Goal: Check status: Check status

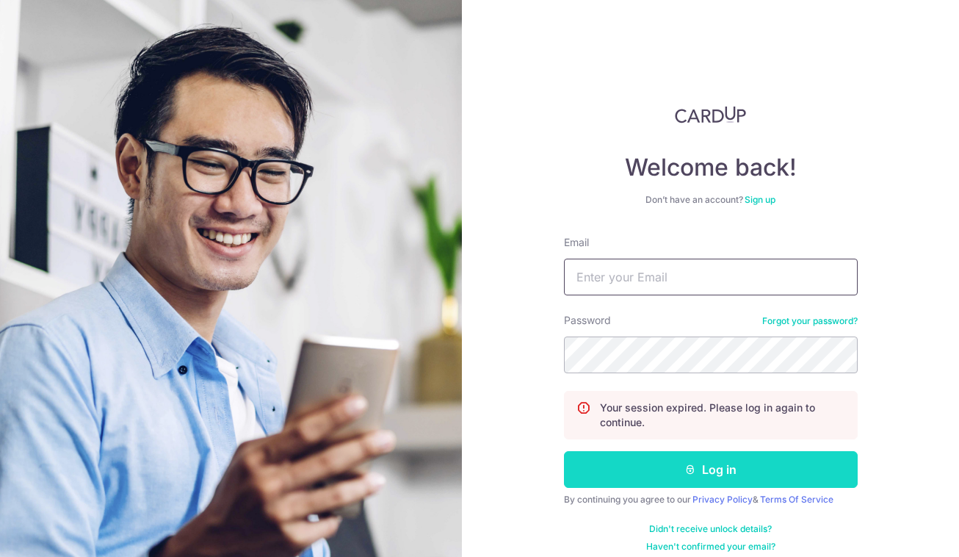
type input "[EMAIL_ADDRESS][DOMAIN_NAME]"
click at [665, 469] on button "Log in" at bounding box center [711, 469] width 294 height 37
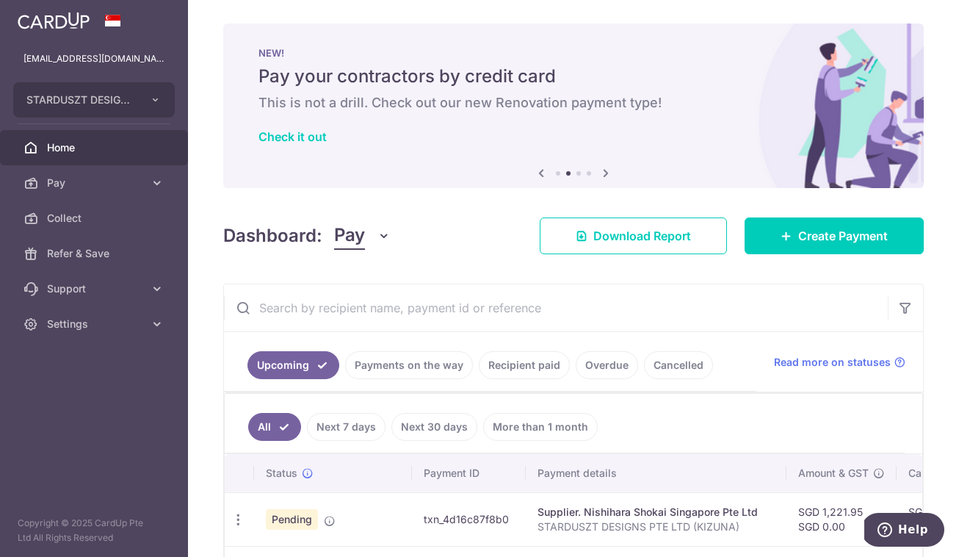
click at [405, 366] on link "Payments on the way" at bounding box center [409, 365] width 128 height 28
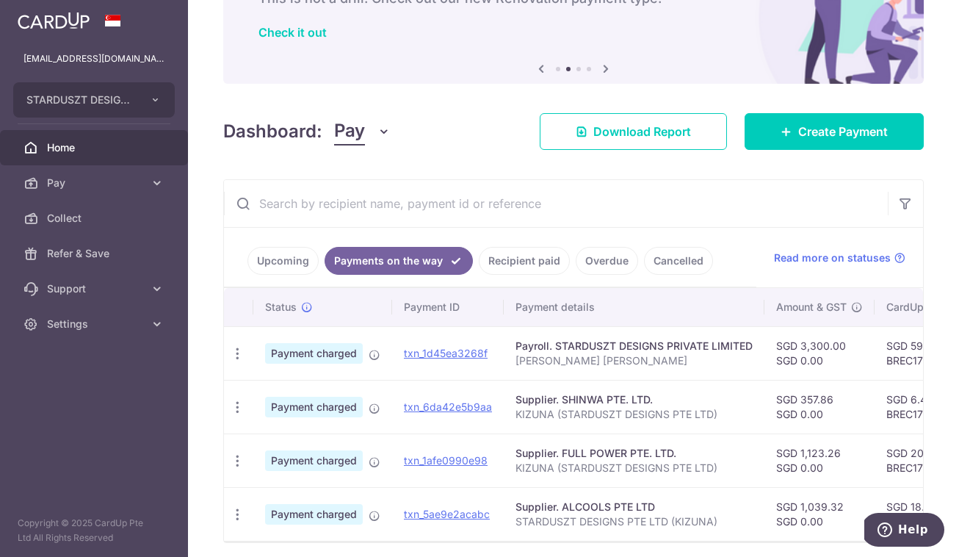
scroll to position [167, 0]
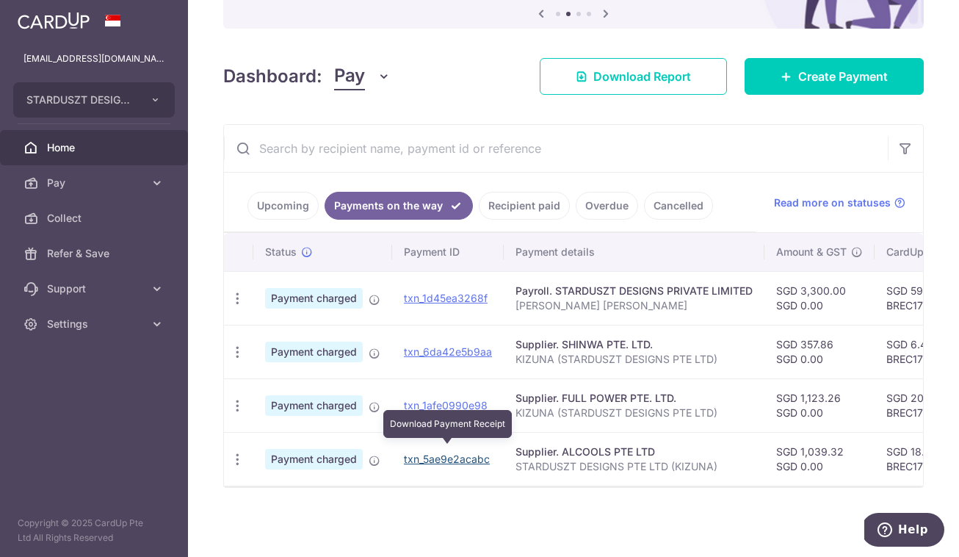
click at [468, 452] on link "txn_5ae9e2acabc" at bounding box center [447, 458] width 86 height 12
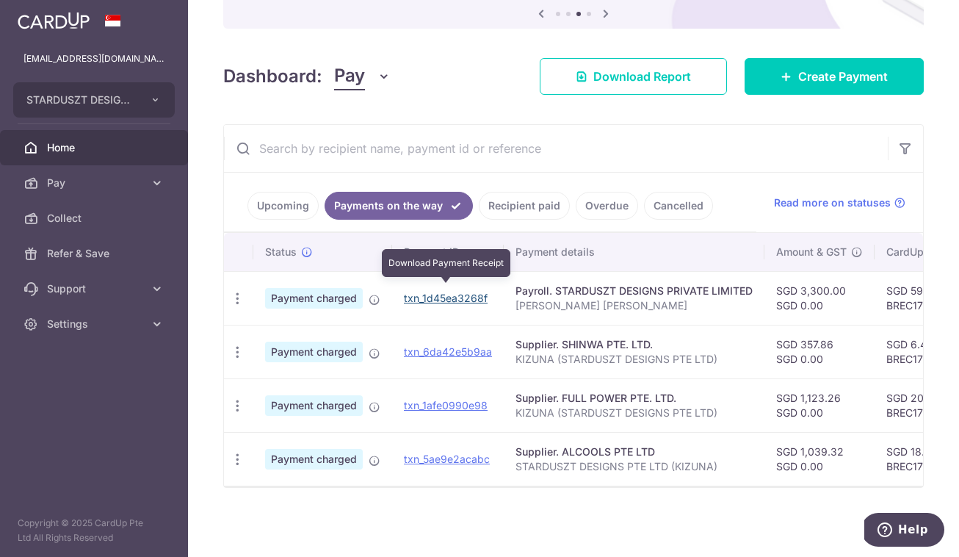
click at [455, 292] on link "txn_1d45ea3268f" at bounding box center [446, 298] width 84 height 12
